Goal: Communication & Community: Answer question/provide support

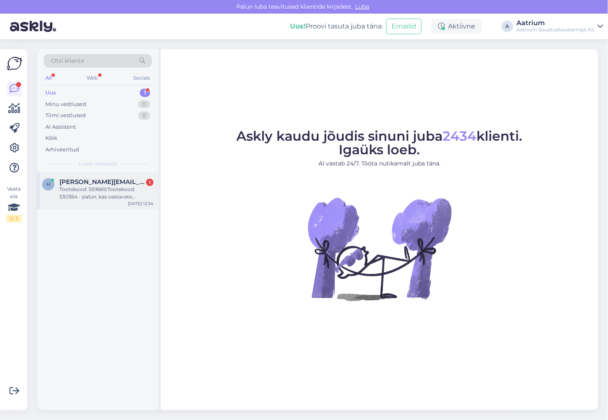
click at [96, 195] on div "Tootekood: 559669;Tootekood: 530364 - palun, kas vastavate tootekoodidega toote…" at bounding box center [106, 193] width 94 height 15
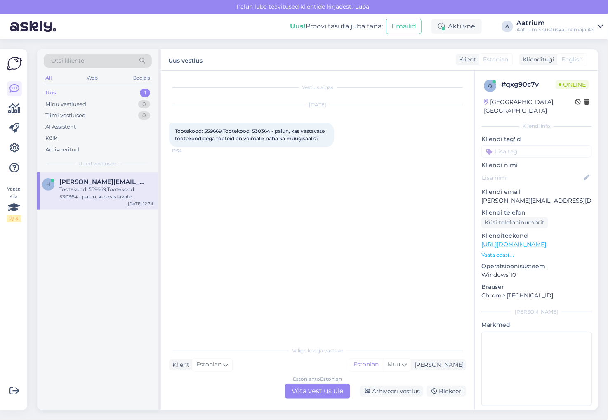
click at [211, 132] on span "Tootekood: 559669;Tootekood: 530364 - palun, kas vastavate tootekoodidega toote…" at bounding box center [250, 135] width 151 height 14
copy span "559669"
click at [259, 130] on span "Tootekood: 559669;Tootekood: 530364 - palun, kas vastavate tootekoodidega toote…" at bounding box center [250, 135] width 151 height 14
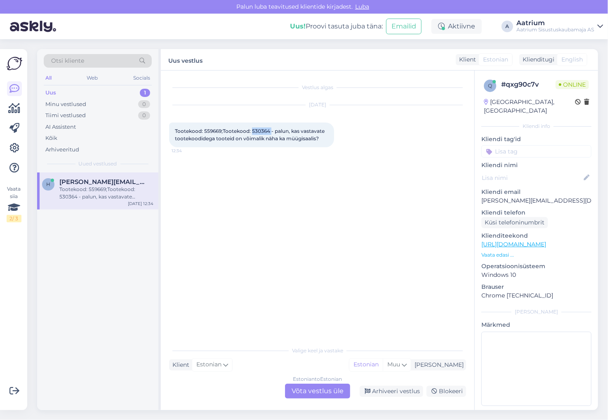
copy span "530364"
click at [307, 391] on div "Estonian to Estonian Võta vestlus üle" at bounding box center [317, 390] width 65 height 15
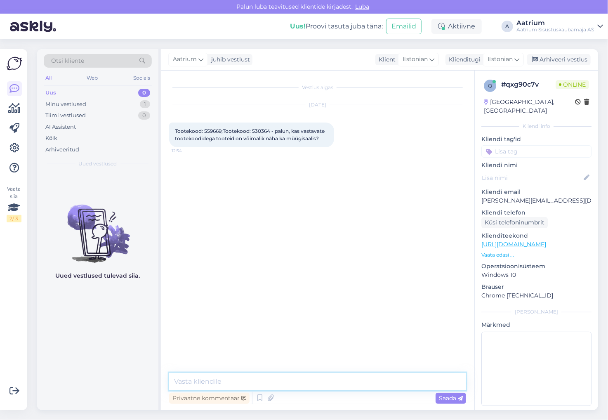
click at [241, 381] on textarea at bounding box center [317, 381] width 297 height 17
click at [279, 382] on textarea "Tere! Paraku kumbi toode ie ole müügoisaalis" at bounding box center [317, 381] width 297 height 17
click at [237, 379] on textarea "Tere! Paraku kumbi toode ie ole meie müügoisaalis" at bounding box center [317, 381] width 297 height 17
click at [266, 380] on textarea "Tere! Paraku kumbagi toode ie ole meie müügoisaalis" at bounding box center [317, 381] width 297 height 17
click at [279, 382] on textarea "Tere! Paraku kumbagi tooded ie ole meie müügoisaalis" at bounding box center [317, 381] width 297 height 17
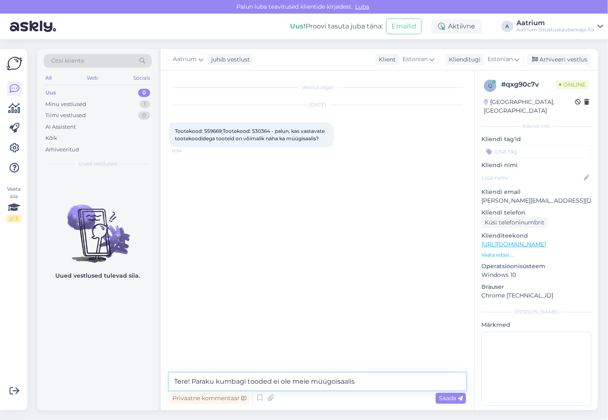
click at [335, 381] on textarea "Tere! Paraku kumbagi tooded ei ole meie müügoisaalis" at bounding box center [317, 381] width 297 height 17
click at [353, 380] on textarea "Tere! Paraku kumbagi tooded ei ole meie müügisaalis" at bounding box center [317, 381] width 297 height 17
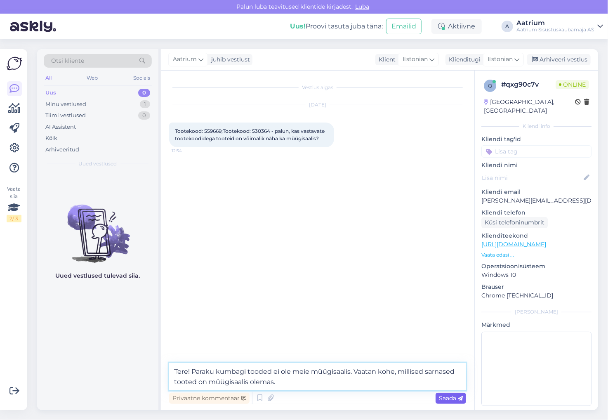
type textarea "Tere! Paraku kumbagi tooded ei ole meie müügisaalis. Vaatan kohe, millised sarn…"
click at [450, 400] on span "Saada" at bounding box center [451, 397] width 24 height 7
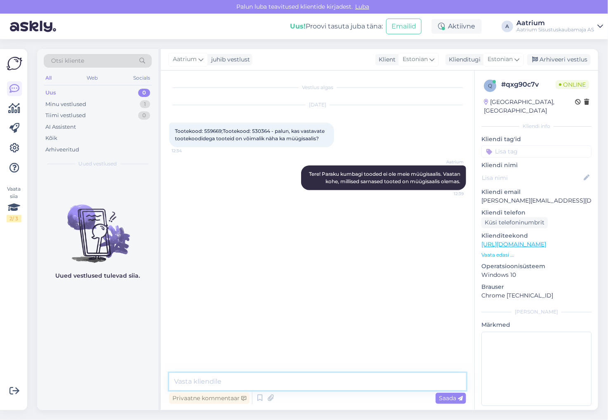
click at [287, 384] on textarea at bounding box center [317, 381] width 297 height 17
paste textarea "[URL][DOMAIN_NAME]"
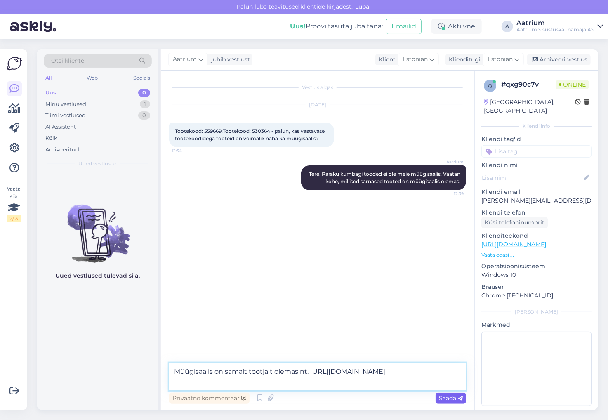
type textarea "Müügisaalis on samalt tootjalt olemas nt. [URL][DOMAIN_NAME]"
click at [444, 398] on span "Saada" at bounding box center [451, 397] width 24 height 7
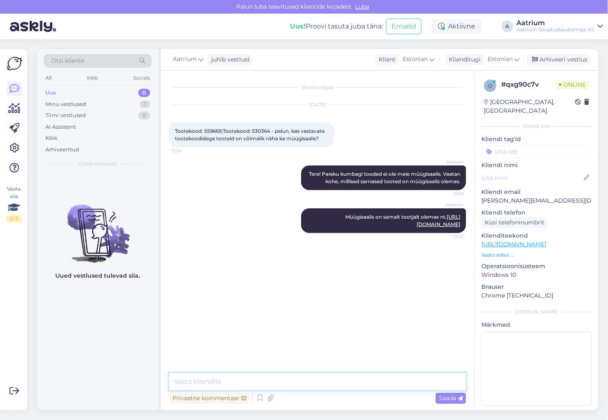
click at [236, 380] on textarea at bounding box center [317, 381] width 297 height 17
paste textarea "[URL][DOMAIN_NAME]"
type textarea "[URL][DOMAIN_NAME]"
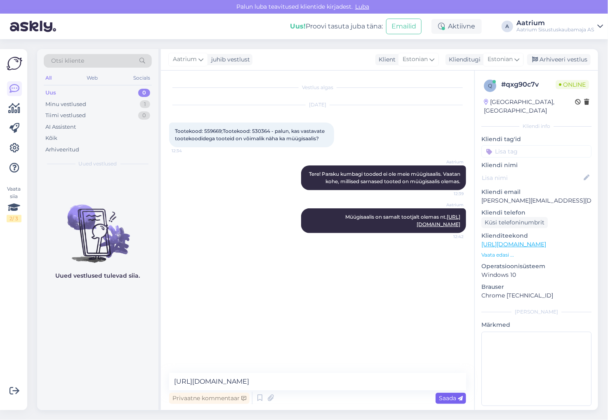
click at [453, 399] on span "Saada" at bounding box center [451, 397] width 24 height 7
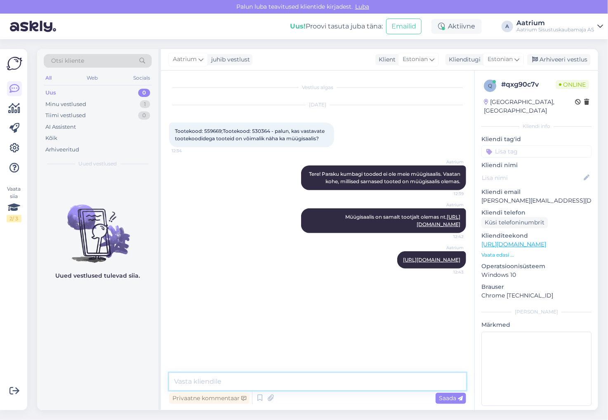
click at [379, 383] on textarea at bounding box center [317, 381] width 297 height 17
paste textarea "[URL][DOMAIN_NAME]"
type textarea "[URL][DOMAIN_NAME]"
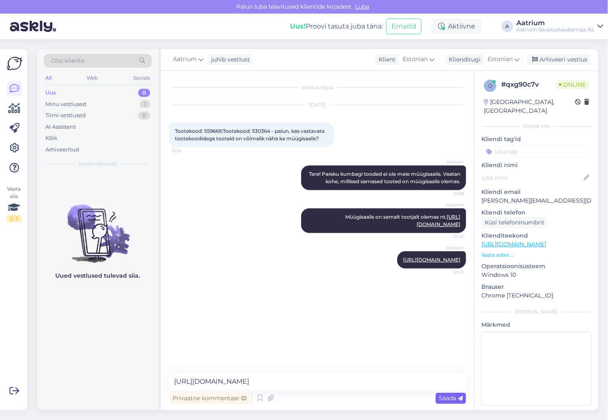
click at [445, 401] on span "Saada" at bounding box center [451, 397] width 24 height 7
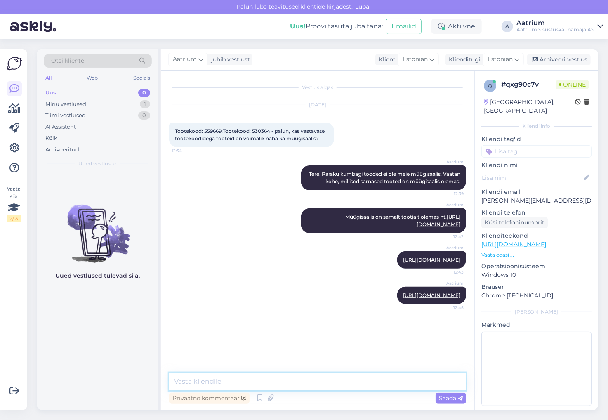
click at [185, 380] on textarea at bounding box center [317, 381] width 297 height 17
paste textarea "530447"
click at [318, 379] on textarea "Voque sarjast on olemas nt. söögitoa tool" at bounding box center [317, 381] width 297 height 17
paste textarea "[URL][DOMAIN_NAME]"
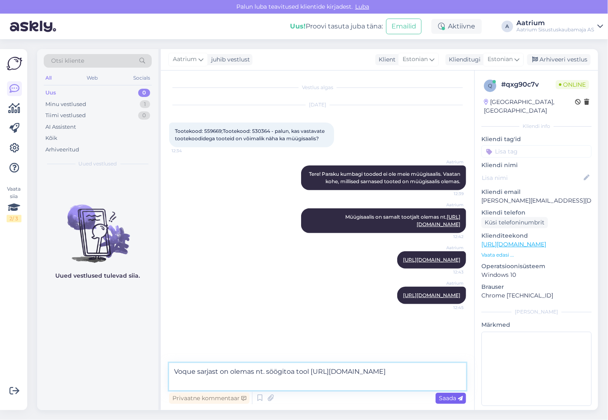
type textarea "Voque sarjast on olemas nt. söögitoa tool [URL][DOMAIN_NAME]"
click at [454, 401] on span "Saada" at bounding box center [451, 397] width 24 height 7
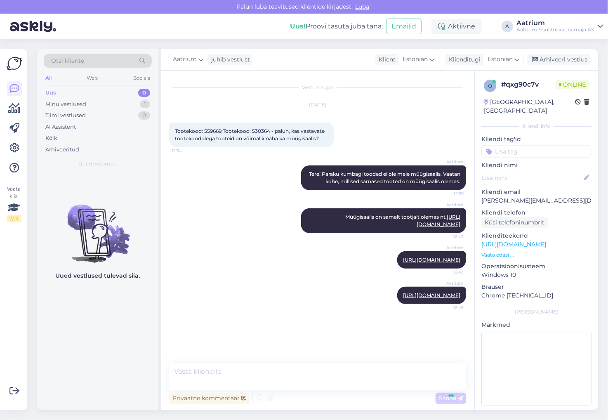
scroll to position [20, 0]
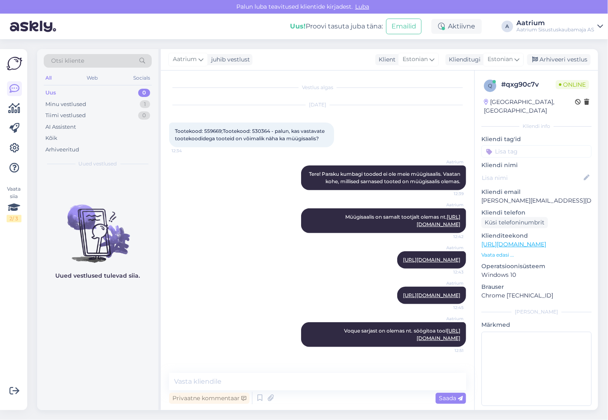
click at [200, 242] on div "Aatrium [URL][DOMAIN_NAME] 12:43" at bounding box center [317, 259] width 297 height 35
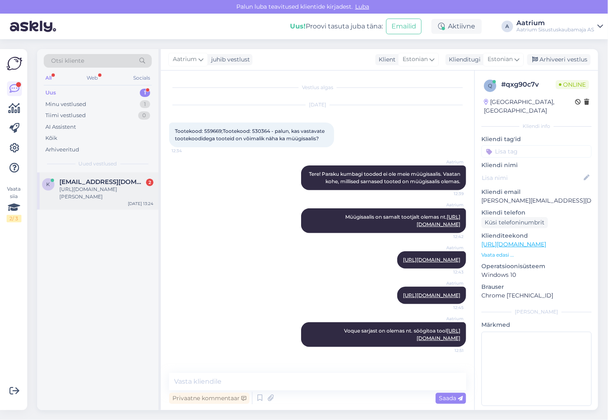
click at [99, 183] on span "[EMAIL_ADDRESS][DOMAIN_NAME]" at bounding box center [102, 181] width 86 height 7
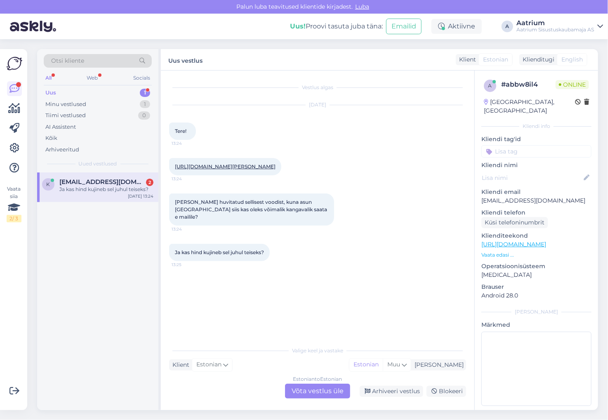
click at [316, 391] on div "Estonian to Estonian Võta vestlus üle" at bounding box center [317, 390] width 65 height 15
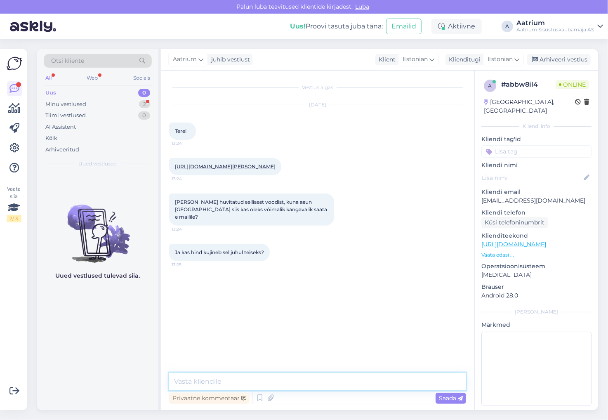
click at [230, 381] on textarea at bounding box center [317, 381] width 297 height 17
click at [216, 381] on textarea "Tere! Kangad peaksid olema üldiselt samast hinnaklassist" at bounding box center [317, 381] width 297 height 17
click at [394, 381] on textarea "Tere! Enamus kangaid peaksid olema üldiselt samast hinnaklassist" at bounding box center [317, 381] width 297 height 17
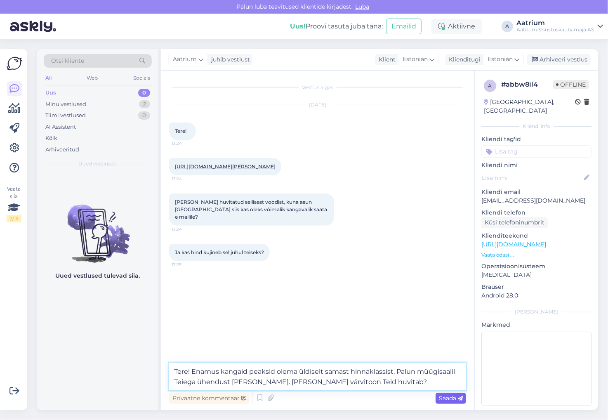
type textarea "Tere! Enamus kangaid peaksid olema üldiselt samast hinnaklassist. Palun müügisa…"
click at [447, 397] on span "Saada" at bounding box center [451, 397] width 24 height 7
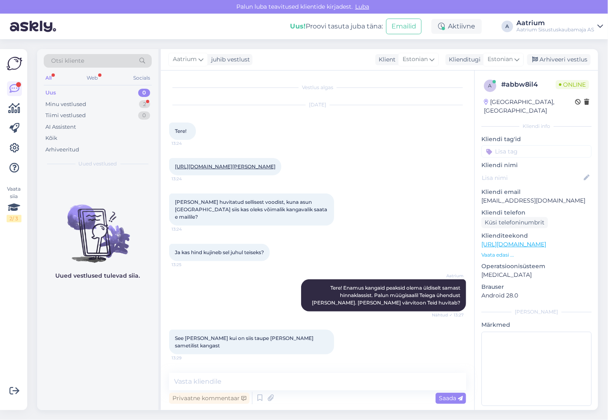
click at [219, 312] on div "Aatrium Tere! Enamus kangaid peaksid olema üldiselt samast hinnaklassist. Palun…" at bounding box center [317, 295] width 297 height 50
click at [228, 165] on link "[URL][DOMAIN_NAME][PERSON_NAME]" at bounding box center [225, 166] width 101 height 6
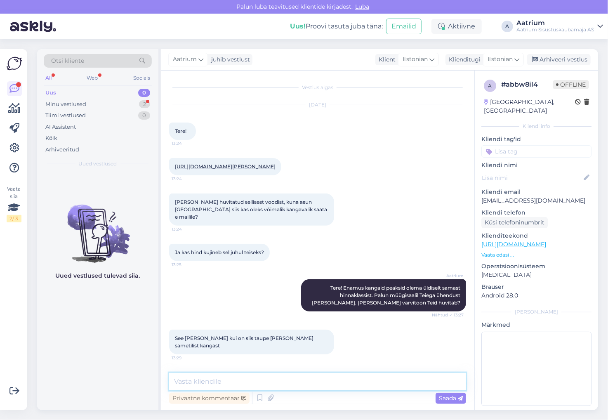
click at [292, 381] on textarea at bounding box center [317, 381] width 297 height 17
paste textarea "[URL][DOMAIN_NAME][PERSON_NAME]"
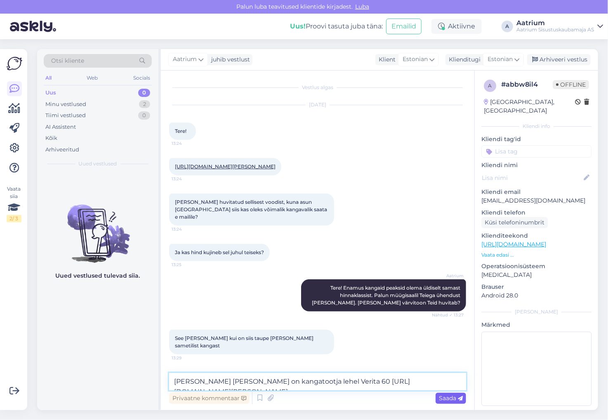
type textarea "[PERSON_NAME] [PERSON_NAME] on kangatootja lehel Verita 60 [URL][DOMAIN_NAME][P…"
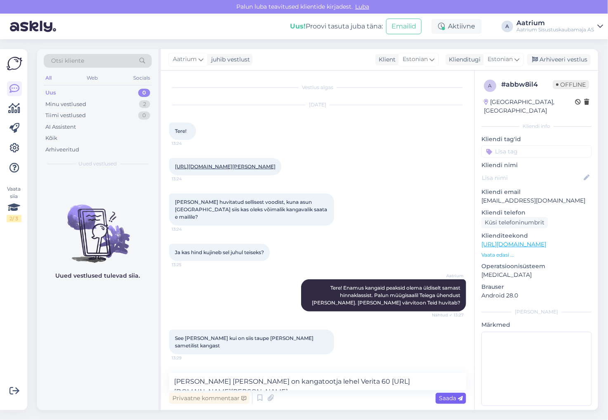
click at [452, 400] on span "Saada" at bounding box center [451, 397] width 24 height 7
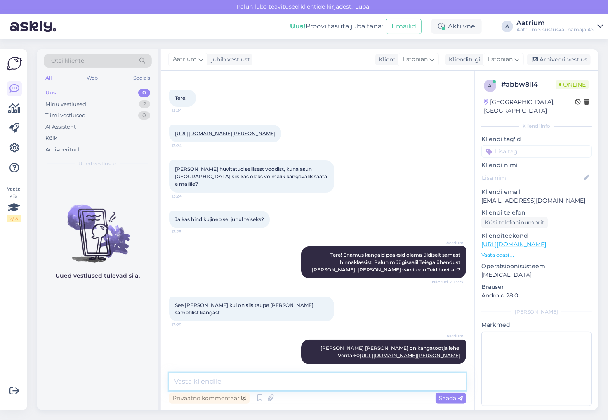
click at [176, 381] on textarea at bounding box center [317, 381] width 297 height 17
click at [424, 382] on textarea "Kindlasti tuleb arvestada, et värvitoonid võivad erineda tegelikkusest, sest" at bounding box center [317, 381] width 297 height 17
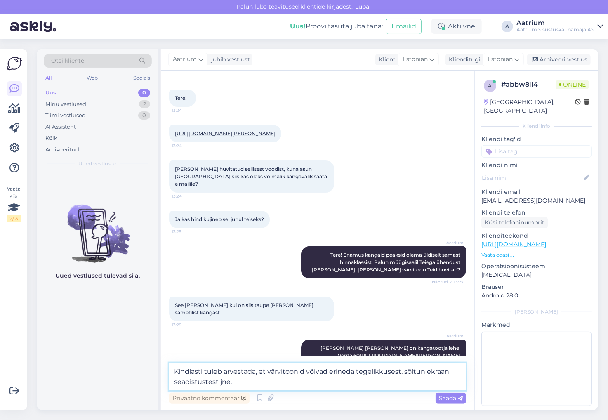
click at [423, 370] on textarea "Kindlasti tuleb arvestada, et värvitoonid võivad erineda tegelikkusest, sõltun …" at bounding box center [317, 376] width 297 height 27
type textarea "Kindlasti tuleb arvestada, et värvitoonid võivad erineda tegelikkusest, sõltub …"
click at [440, 399] on span "Saada" at bounding box center [451, 397] width 24 height 7
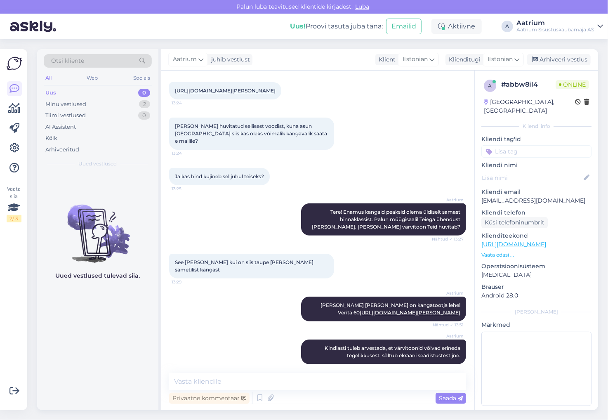
scroll to position [119, 0]
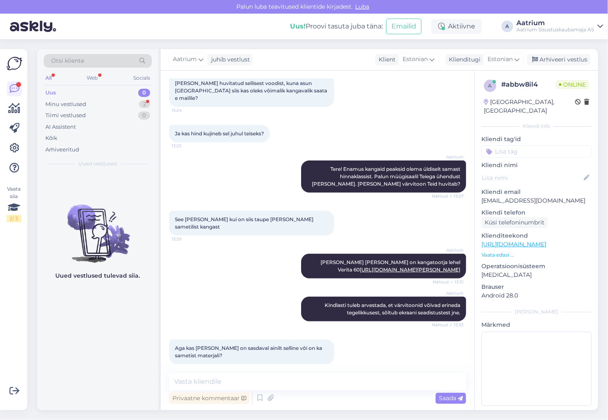
click at [211, 299] on div "Aatrium Kindlasti tuleb arvestada, et värvitoonid võivad erineda tegelikkusest,…" at bounding box center [317, 308] width 297 height 43
click at [172, 258] on div "Aatrium [PERSON_NAME] [PERSON_NAME] on kangatootja lehel Verita 60 [URL][DOMAIN…" at bounding box center [317, 266] width 297 height 43
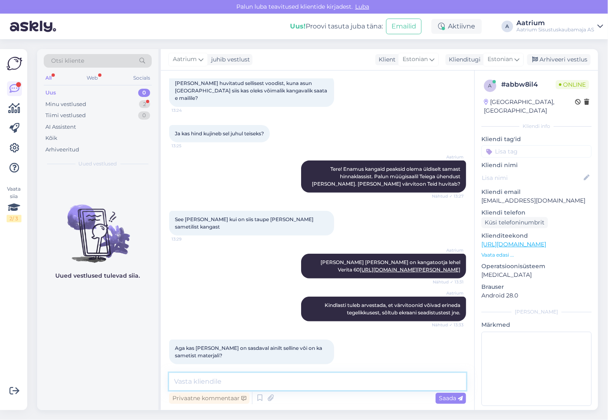
click at [300, 383] on textarea at bounding box center [317, 381] width 297 height 17
type textarea "V"
type textarea "P"
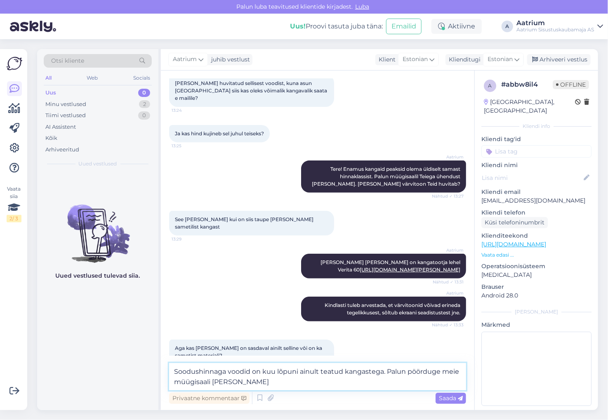
click at [383, 371] on textarea "Soodushinnaga voodid on kuu lõpuni ainult teatud kangastega. Palun pöörduge mei…" at bounding box center [317, 376] width 297 height 27
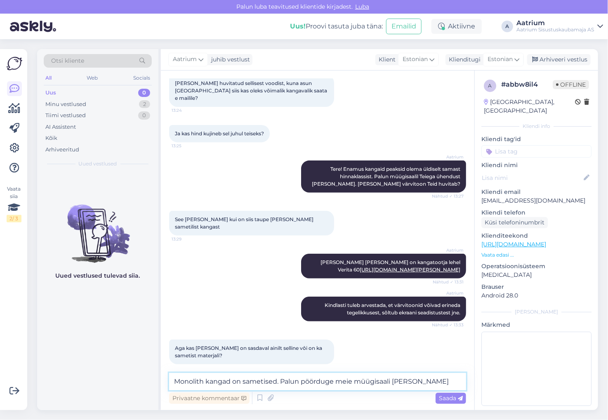
click at [427, 382] on textarea "Monolith kangad on sametised. Palun pöörduge meie müügisaali [PERSON_NAME]" at bounding box center [317, 381] width 297 height 17
click at [421, 384] on textarea "Monolith kangad on sametised. Palun pöörduge meie müügisaali [PERSON_NAME]" at bounding box center [317, 381] width 297 height 17
paste textarea "Unedemaa ja lastetoa mööbel [EMAIL_ADDRESS][DOMAIN_NAME] [PHONE_NUMBER]"
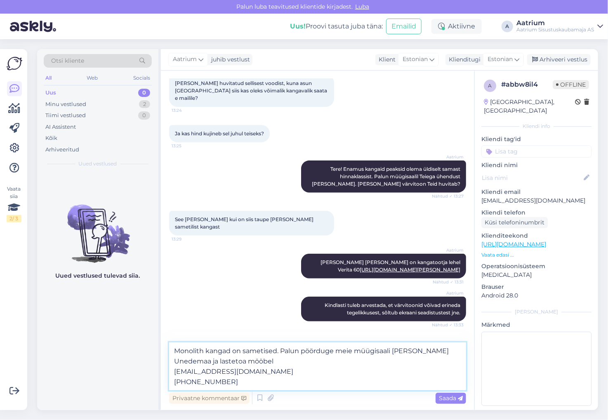
click at [230, 360] on textarea "Monolith kangad on sametised. Palun pöörduge meie müügisaali [PERSON_NAME] Uned…" at bounding box center [317, 366] width 297 height 48
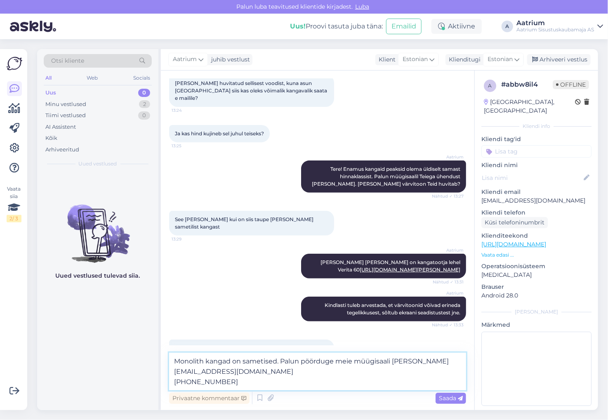
click at [172, 381] on textarea "Monolith kangad on sametised. Palun pöörduge meie müügisaali [PERSON_NAME] [EMA…" at bounding box center [317, 372] width 297 height 38
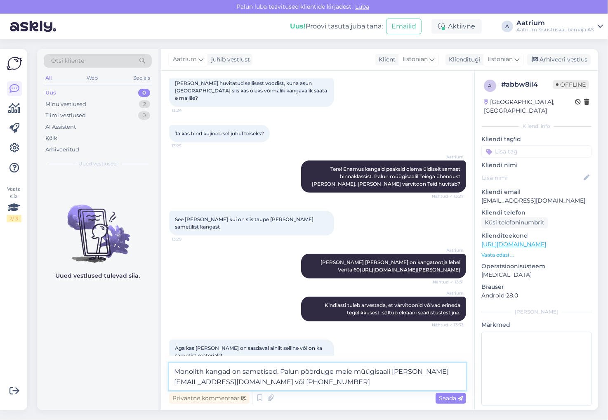
click at [282, 381] on textarea "Monolith kangad on sametised. Palun pöörduge meie müügisaali [PERSON_NAME] [EMA…" at bounding box center [317, 376] width 297 height 27
click at [302, 381] on textarea "Monolith kangad on sametised. Palun pöörduge meie müügisaali [PERSON_NAME] [EMA…" at bounding box center [317, 376] width 297 height 27
click at [277, 370] on textarea "Monolith kangad on sametised. Palun pöörduge meie müügisaali [PERSON_NAME] [EMA…" at bounding box center [317, 376] width 297 height 27
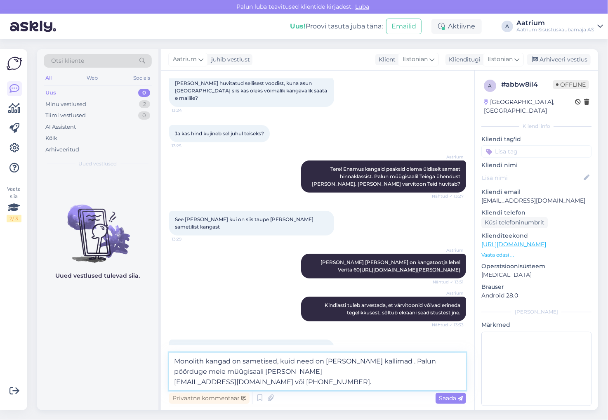
click at [244, 361] on textarea "Monolith kangad on sametised, kuid need on [PERSON_NAME] kallimad . Palun pöörd…" at bounding box center [317, 372] width 297 height 38
type textarea "Monolith kangad on nt. sametised, kuid need on [PERSON_NAME] kallimad . Palun p…"
click at [448, 398] on span "Saada" at bounding box center [451, 397] width 24 height 7
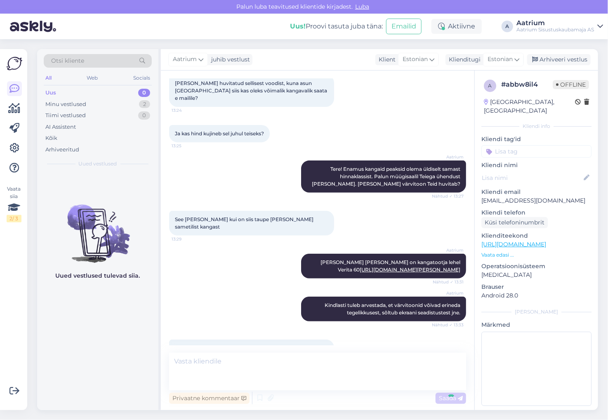
scroll to position [169, 0]
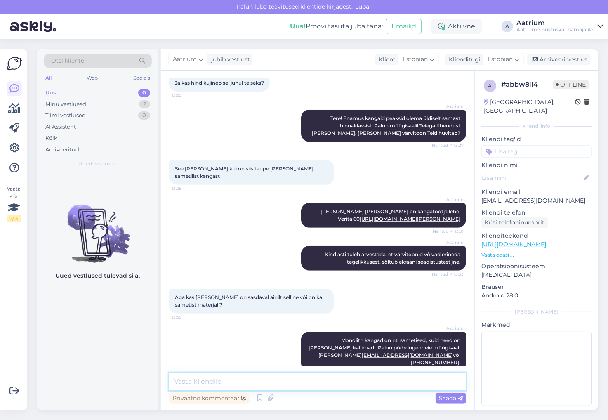
click at [193, 384] on textarea at bounding box center [317, 381] width 297 height 17
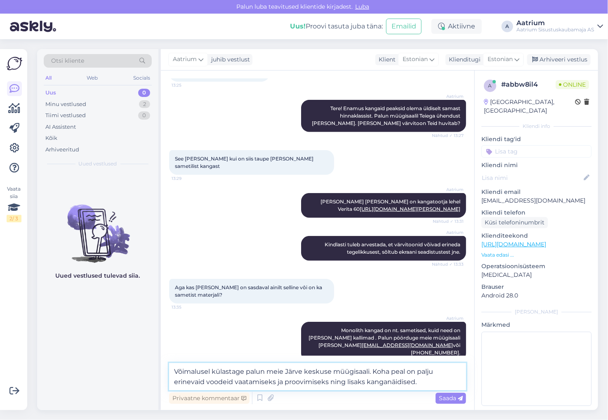
click at [369, 373] on textarea "Võimalusel külastage palun meie Järve keskuse müügisaali. Koha peal on palju er…" at bounding box center [317, 376] width 297 height 27
type textarea "Võimalusel külastage palun meie [GEOGRAPHIC_DATA] keskuse müügisaali [GEOGRAPHI…"
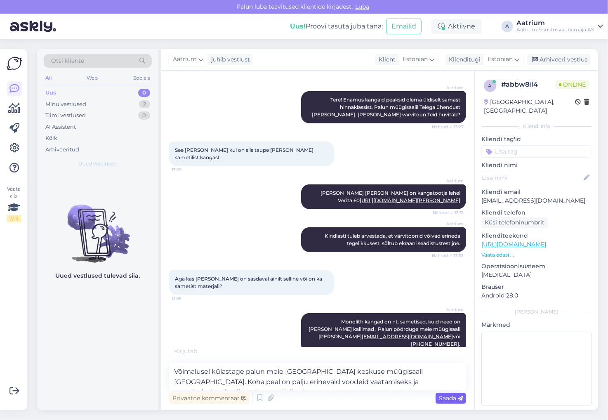
click at [453, 401] on div "Saada" at bounding box center [450, 398] width 31 height 11
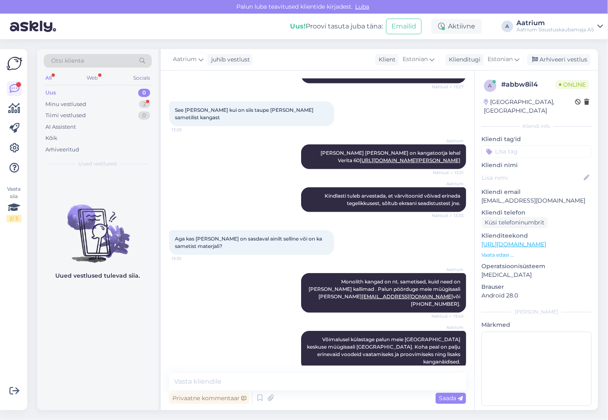
scroll to position [255, 0]
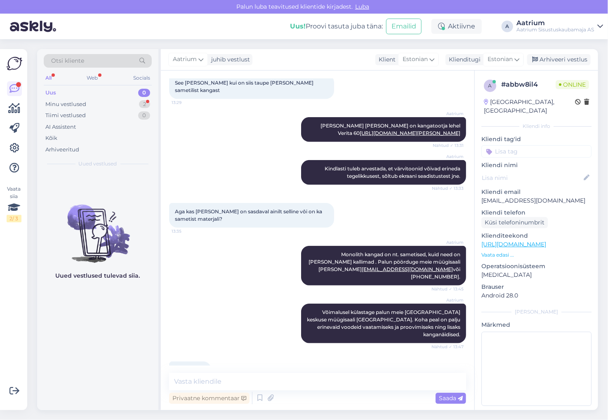
click at [222, 276] on div "Aatrium Monolith kangad on nt. sametised, kuid need on [PERSON_NAME] kallimad .…" at bounding box center [317, 266] width 297 height 58
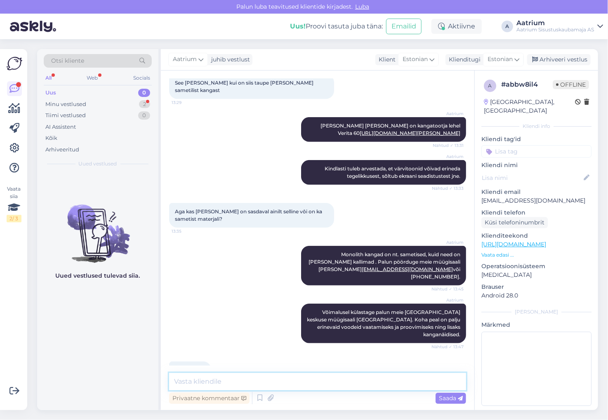
click at [317, 384] on textarea at bounding box center [317, 381] width 297 height 17
type textarea "Palun!"
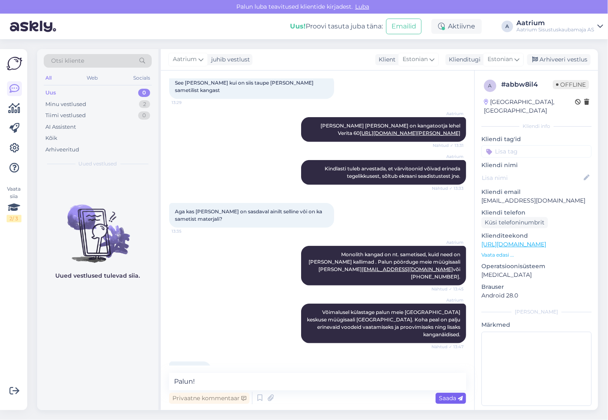
click at [444, 401] on span "Saada" at bounding box center [451, 397] width 24 height 7
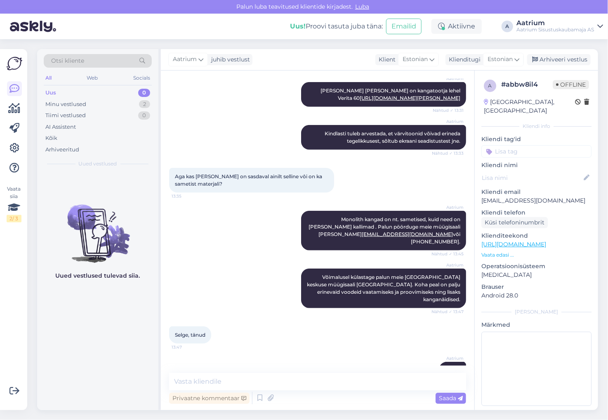
click at [194, 259] on div "Aatrium Võimalusel külastage palun meie [GEOGRAPHIC_DATA] keskuse müügisaali [G…" at bounding box center [317, 288] width 297 height 58
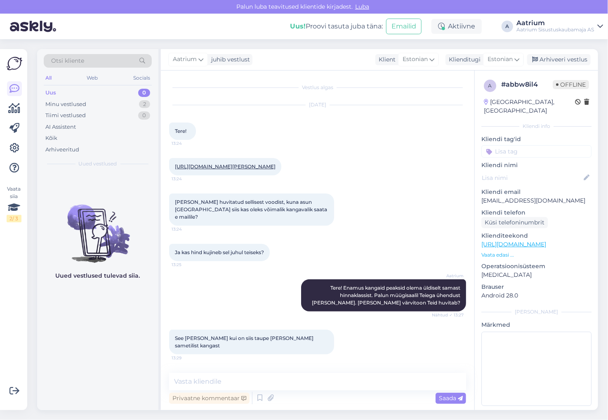
click at [141, 332] on div "Uued vestlused tulevad siia." at bounding box center [97, 290] width 121 height 237
click at [558, 59] on div "Arhiveeri vestlus" at bounding box center [558, 59] width 63 height 11
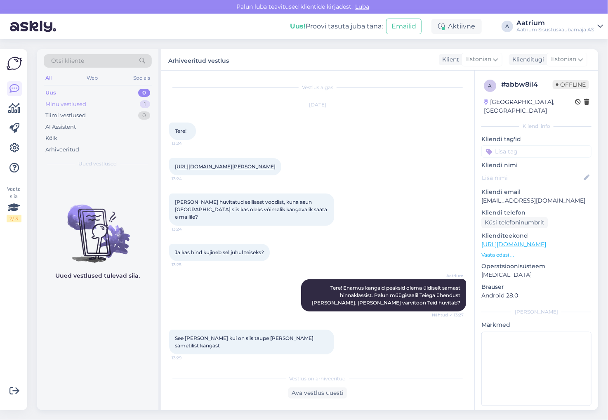
click at [76, 106] on div "Minu vestlused" at bounding box center [65, 104] width 41 height 8
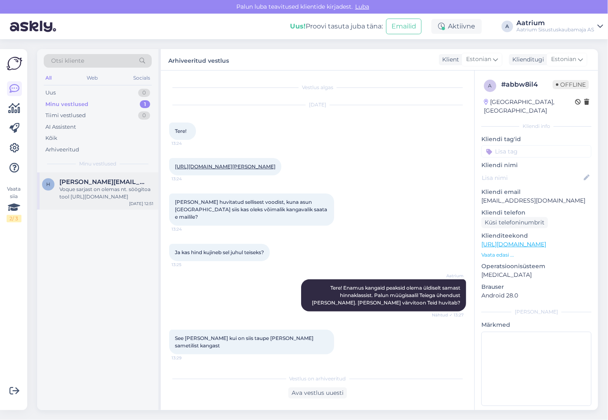
click at [81, 195] on div "Voque sarjast on olemas nt. söögitoa tool [URL][DOMAIN_NAME]" at bounding box center [106, 193] width 94 height 15
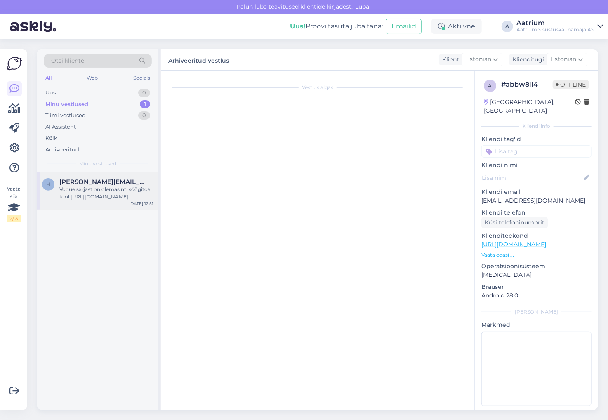
scroll to position [20, 0]
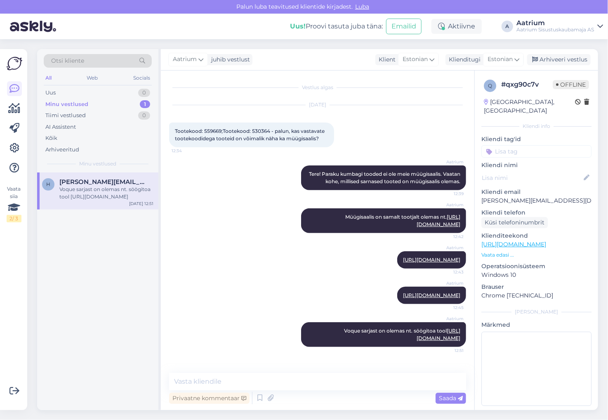
click at [53, 104] on div "Minu vestlused" at bounding box center [66, 104] width 43 height 8
click at [465, 25] on div "Aktiivne" at bounding box center [456, 26] width 50 height 15
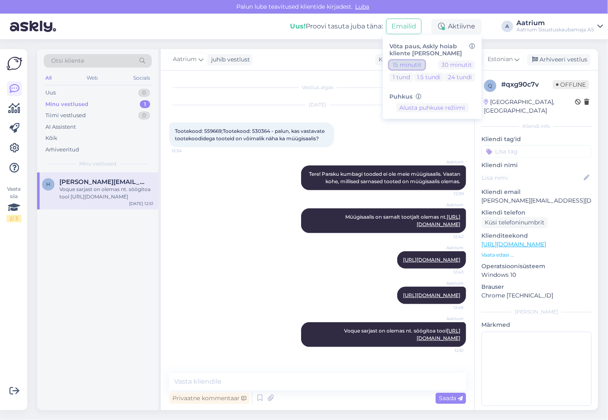
click at [402, 67] on button "15 minutit" at bounding box center [406, 64] width 35 height 9
click at [68, 102] on div "Minu vestlused" at bounding box center [66, 104] width 43 height 8
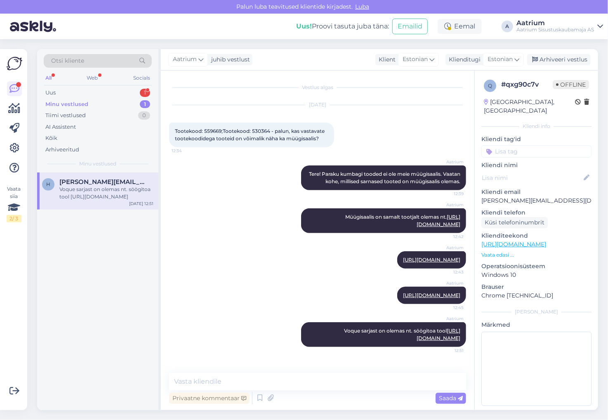
click at [99, 200] on div "h [PERSON_NAME][EMAIL_ADDRESS][DOMAIN_NAME] Voque sarjast on olemas nt. söögito…" at bounding box center [97, 190] width 121 height 37
click at [48, 94] on div "Uus" at bounding box center [50, 93] width 10 height 8
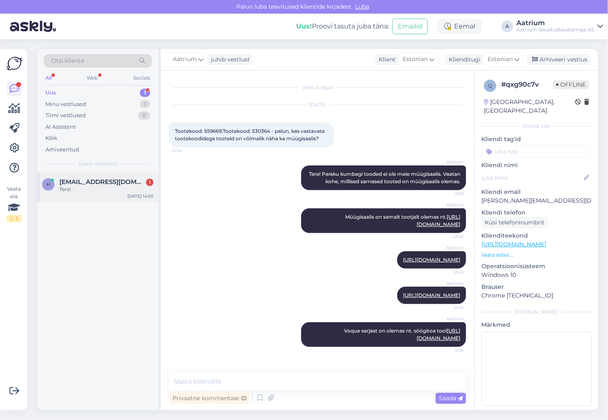
click at [77, 188] on div "Tere!" at bounding box center [106, 189] width 94 height 7
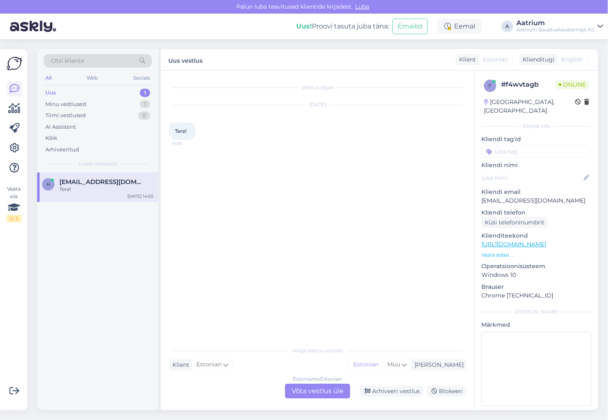
click at [315, 387] on div "Estonian to Estonian Võta vestlus üle" at bounding box center [317, 390] width 65 height 15
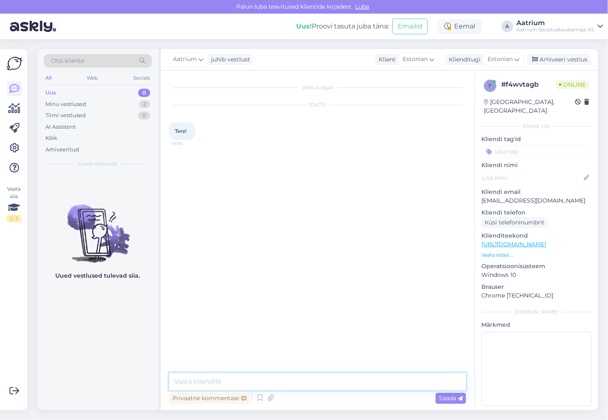
click at [302, 382] on textarea at bounding box center [317, 381] width 297 height 17
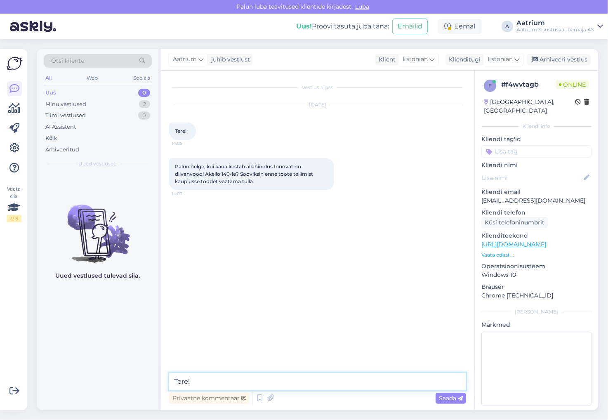
click at [279, 376] on textarea "Tere!" at bounding box center [317, 381] width 297 height 17
type textarea "Tere! Kampaania kestab selle kuu lõpuni, kuni 30.09."
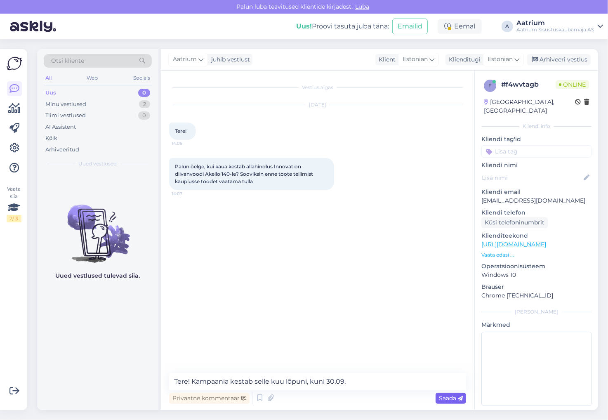
click at [451, 400] on span "Saada" at bounding box center [451, 397] width 24 height 7
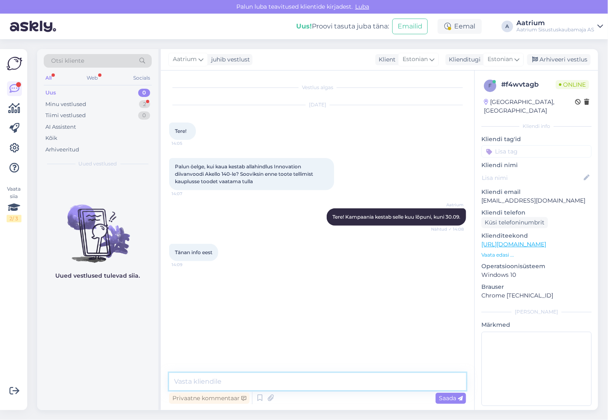
click at [268, 383] on textarea at bounding box center [317, 381] width 297 height 17
click at [310, 380] on textarea "Müügisaalis on väljas nt. selline mudel" at bounding box center [317, 381] width 297 height 17
type textarea "M"
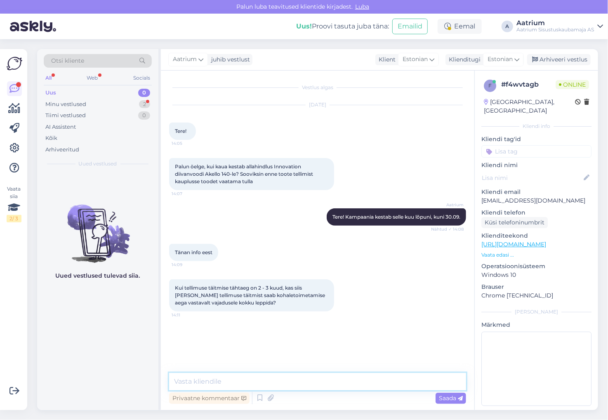
click at [248, 377] on textarea at bounding box center [317, 381] width 297 height 17
type textarea "Jah, ikka."
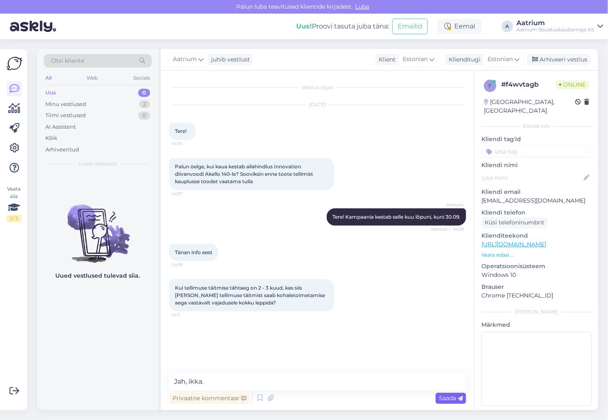
click at [449, 397] on span "Saada" at bounding box center [451, 397] width 24 height 7
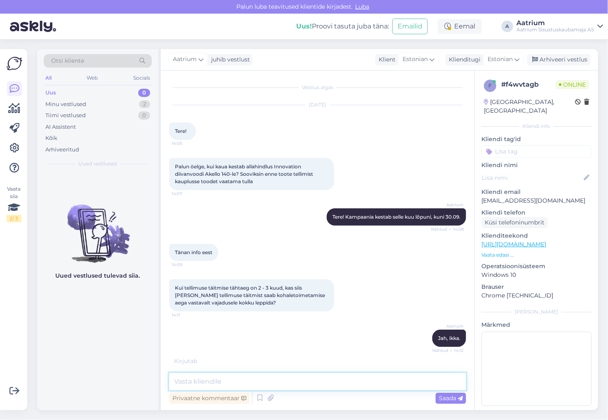
click at [303, 383] on textarea at bounding box center [317, 381] width 297 height 17
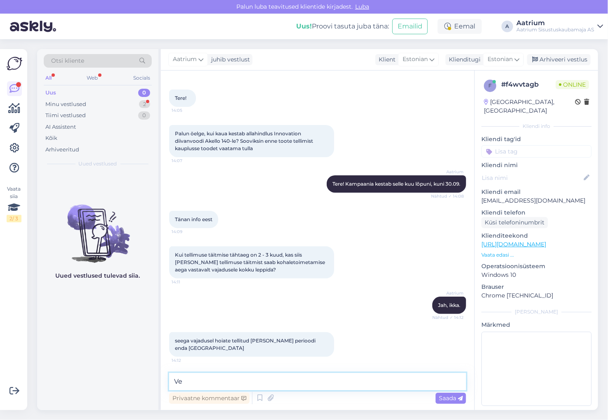
type textarea "V"
type textarea "Jah, kui [PERSON_NAME] eelnevalt teada, siis arvestame sellega."
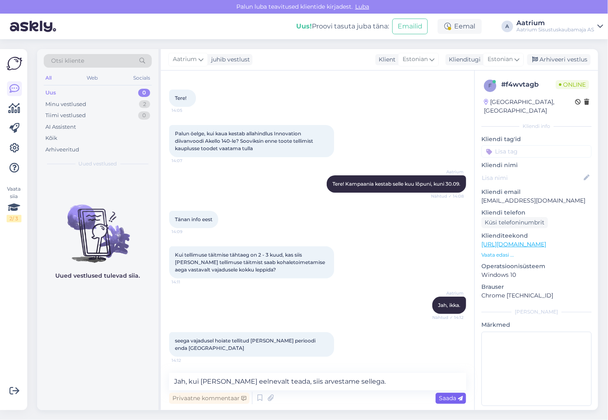
click at [447, 400] on span "Saada" at bounding box center [451, 397] width 24 height 7
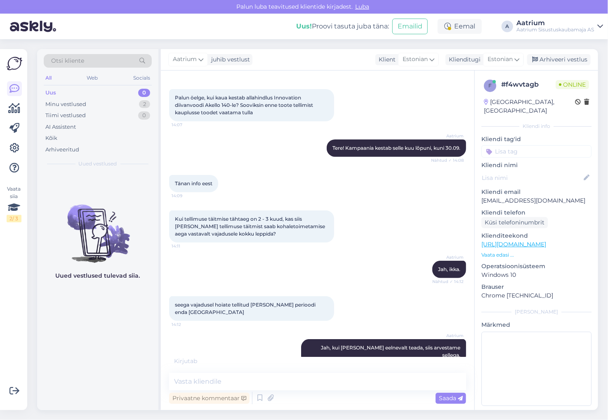
scroll to position [104, 0]
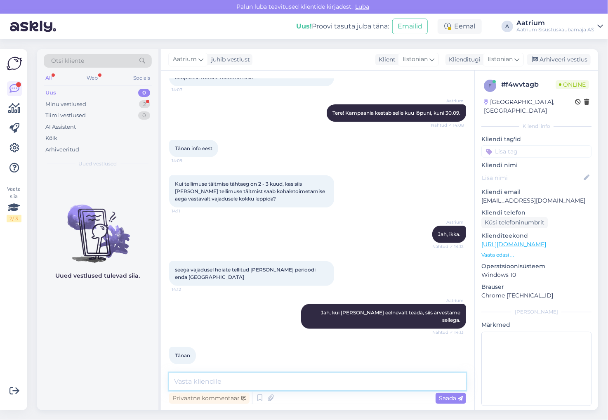
click at [284, 384] on textarea at bounding box center [317, 381] width 297 height 17
type textarea "Palun"
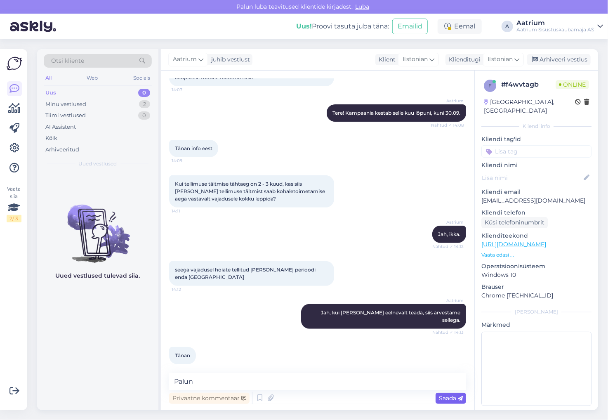
click at [446, 398] on span "Saada" at bounding box center [451, 397] width 24 height 7
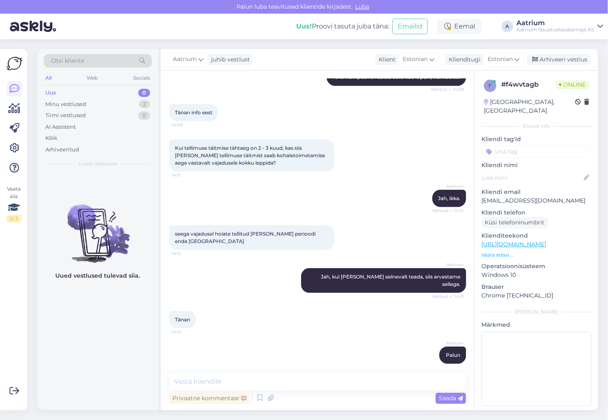
click at [234, 329] on div "Tänan 14:14" at bounding box center [317, 319] width 297 height 35
